Goal: Task Accomplishment & Management: Complete application form

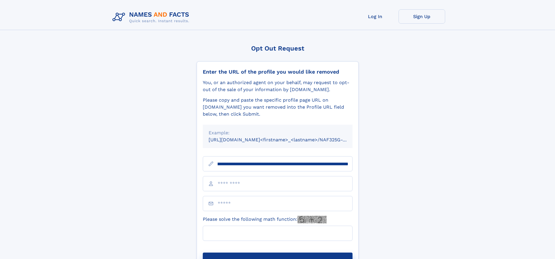
scroll to position [0, 61]
type input "**********"
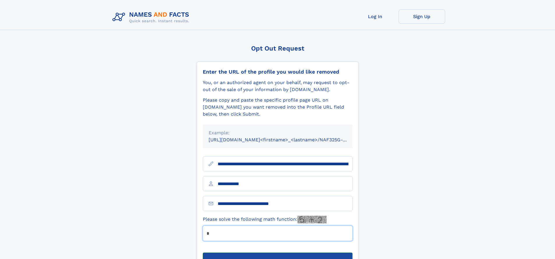
type input "*"
click at [277, 252] on button "Submit Opt Out Request" at bounding box center [278, 261] width 150 height 19
